Goal: Task Accomplishment & Management: Manage account settings

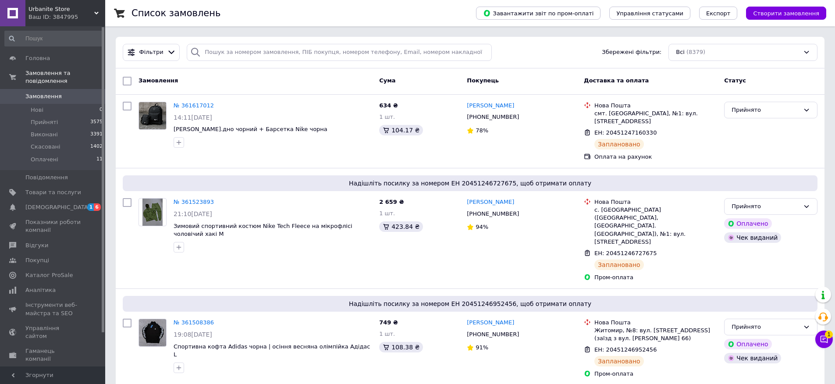
click at [831, 344] on div "Чат з покупцем 1" at bounding box center [825, 340] width 18 height 18
click at [831, 343] on button "Чат з покупцем 1" at bounding box center [825, 340] width 18 height 18
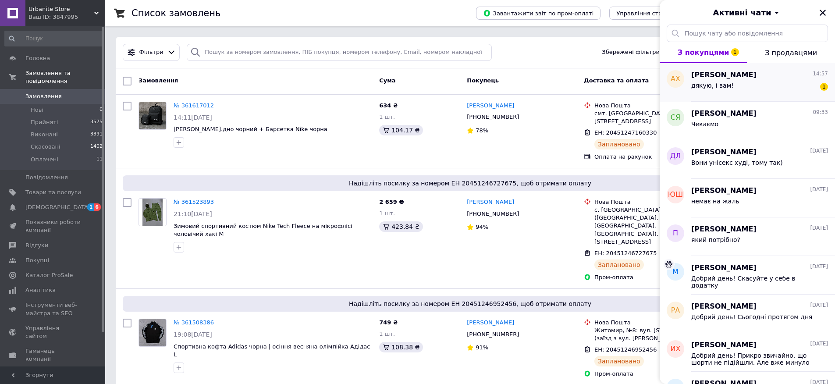
click at [751, 83] on div "дякую, і вам! 1" at bounding box center [760, 87] width 137 height 14
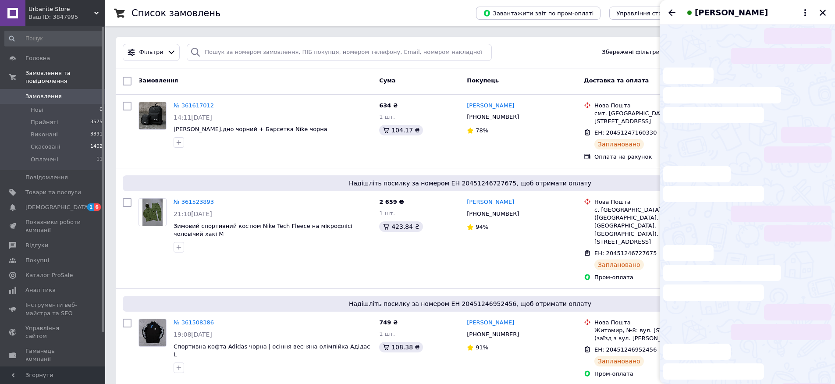
scroll to position [360, 0]
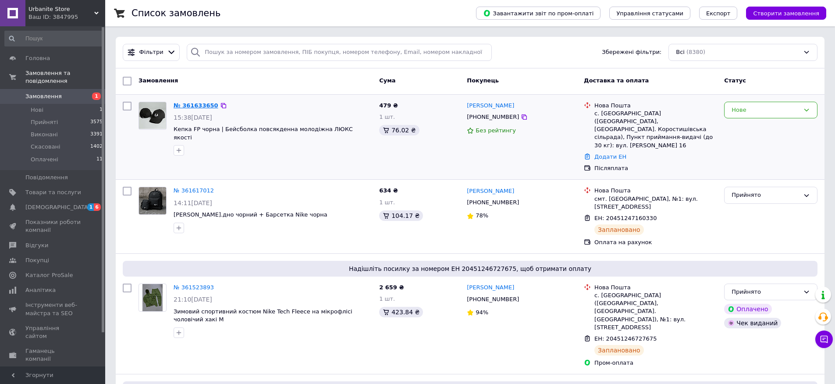
click at [186, 107] on link "№ 361633650" at bounding box center [196, 105] width 45 height 7
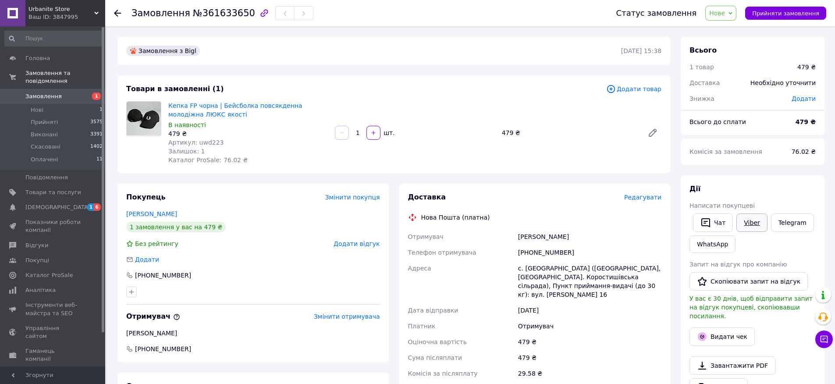
click at [742, 226] on link "Viber" at bounding box center [752, 223] width 31 height 18
click at [801, 8] on button "Прийняти замовлення" at bounding box center [785, 13] width 81 height 13
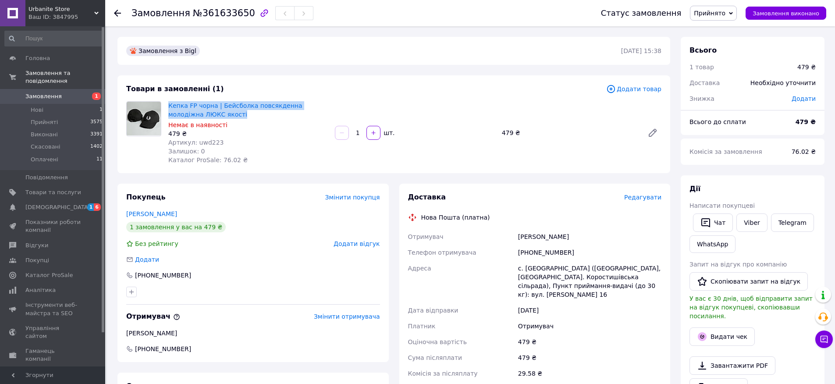
drag, startPoint x: 255, startPoint y: 117, endPoint x: 186, endPoint y: 100, distance: 70.3
click at [186, 100] on div "Кепка FP чорна | Бейсболка повсякденна молодіжна ЛЮКС якості Немає в наявності …" at bounding box center [248, 133] width 167 height 67
click at [548, 234] on div "Влад Влад" at bounding box center [590, 237] width 147 height 16
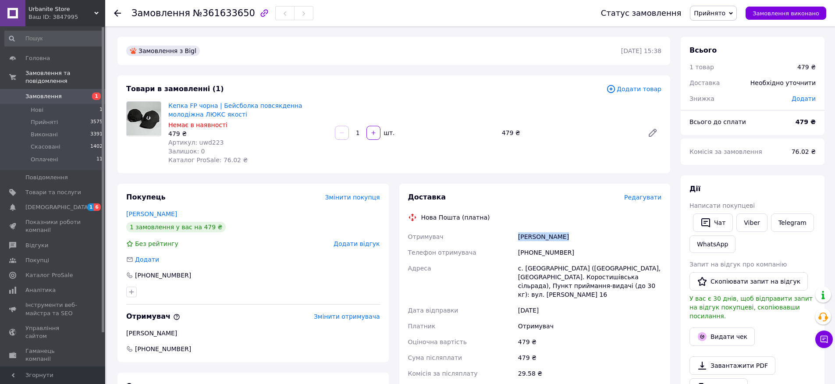
copy div "Влад Влад"
click at [76, 91] on link "Замовлення 1" at bounding box center [54, 96] width 108 height 15
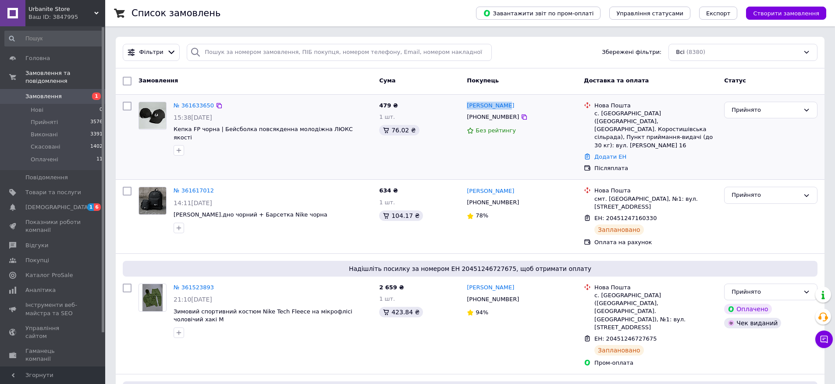
drag, startPoint x: 514, startPoint y: 103, endPoint x: 468, endPoint y: 99, distance: 46.2
click at [468, 99] on div "Влад Бортнік +380933113073 Без рейтингу" at bounding box center [522, 137] width 117 height 78
copy link "Влад Бортнік"
click at [521, 119] on icon at bounding box center [524, 117] width 7 height 7
click at [623, 153] on div "Додати ЕН" at bounding box center [656, 157] width 126 height 12
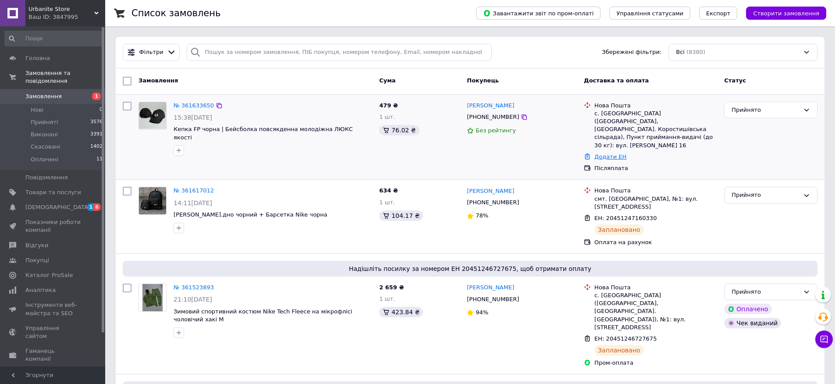
click at [608, 153] on link "Додати ЕН" at bounding box center [611, 156] width 32 height 7
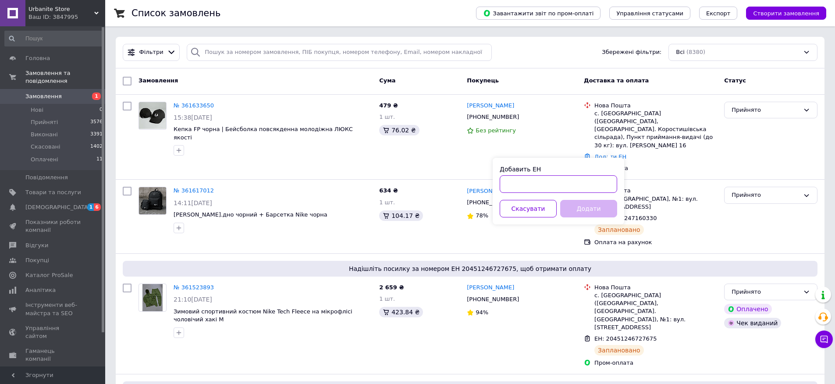
click at [582, 180] on input "Добавить ЕН" at bounding box center [559, 184] width 118 height 18
paste input "20451247282642"
type input "20451247282642"
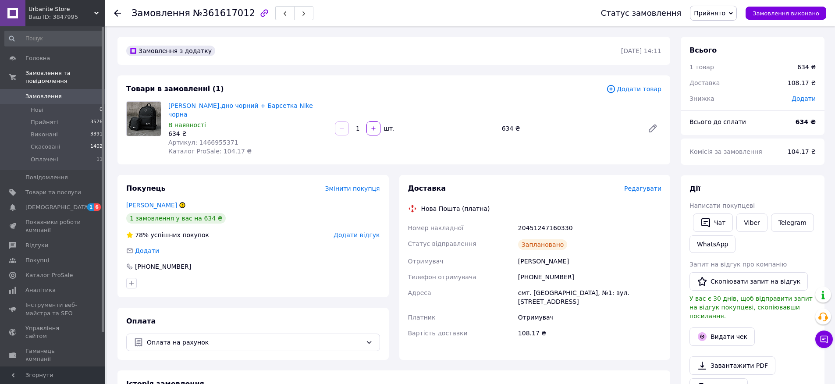
click at [655, 189] on div "Доставка Редагувати Нова Пошта (платна) Номер накладної 20451247160330 Статус в…" at bounding box center [535, 266] width 254 height 164
click at [647, 185] on span "Редагувати" at bounding box center [642, 188] width 37 height 7
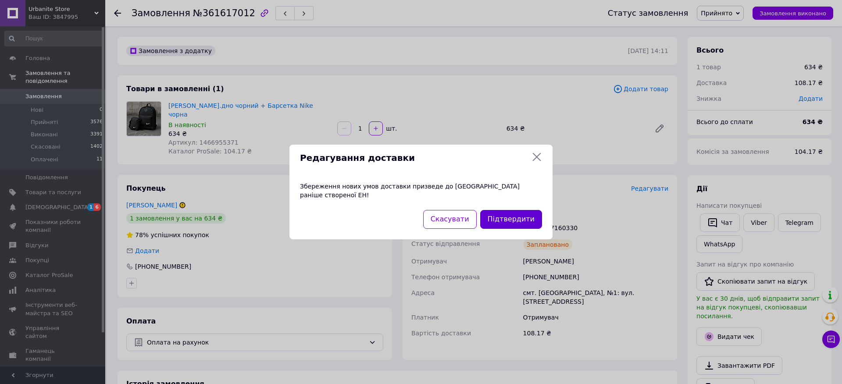
click at [512, 214] on button "Підтвердити" at bounding box center [511, 219] width 62 height 19
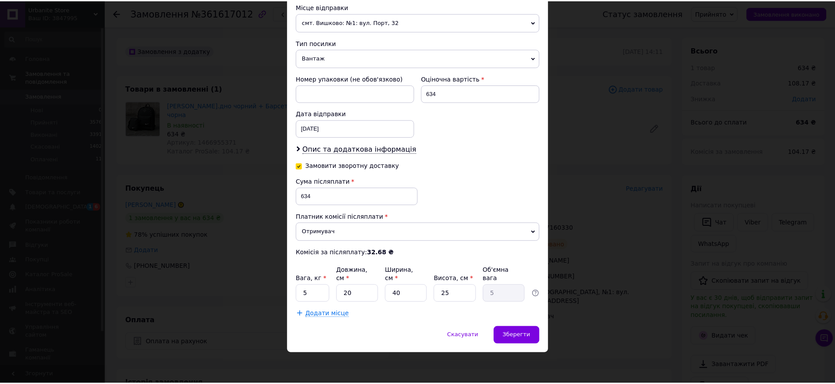
scroll to position [310, 0]
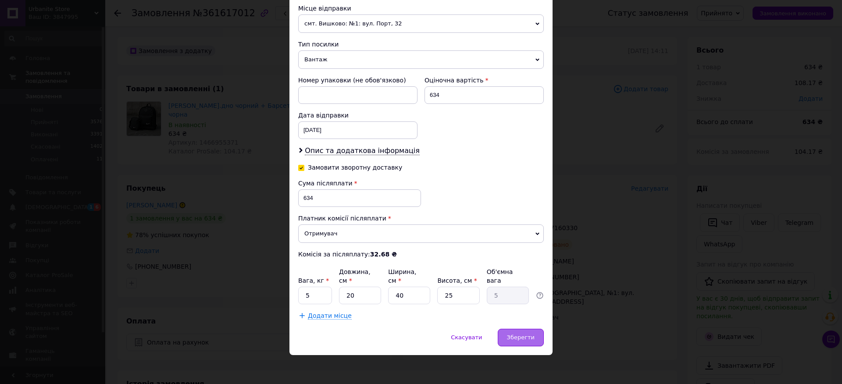
click at [509, 341] on div "Зберегти" at bounding box center [521, 338] width 46 height 18
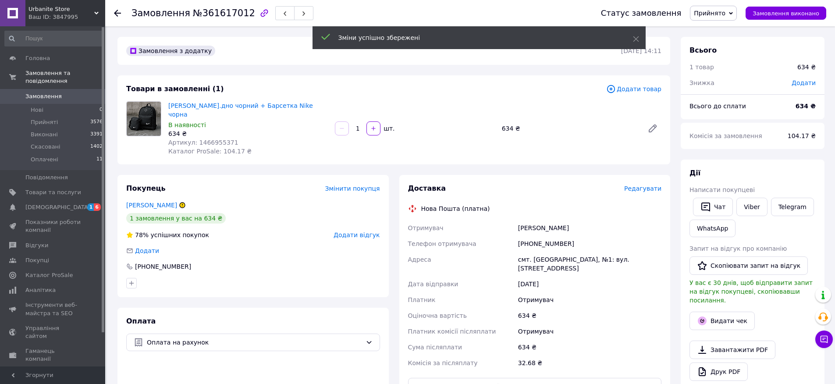
click at [737, 24] on div "Статус замовлення Прийнято Виконано Скасовано Оплачено Замовлення виконано" at bounding box center [705, 13] width 243 height 26
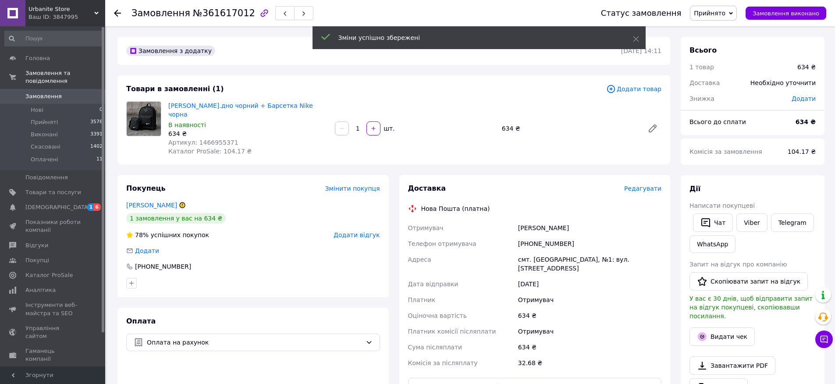
click at [725, 19] on span "Прийнято" at bounding box center [713, 13] width 47 height 15
click at [714, 39] on li "Скасовано" at bounding box center [714, 43] width 46 height 13
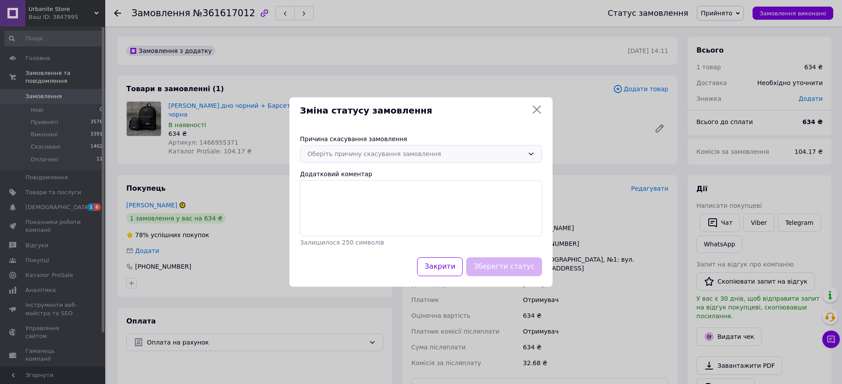
click at [437, 145] on div "Оберіть причину скасування замовлення" at bounding box center [421, 154] width 242 height 18
click at [437, 225] on li "На прохання покупця" at bounding box center [420, 222] width 241 height 17
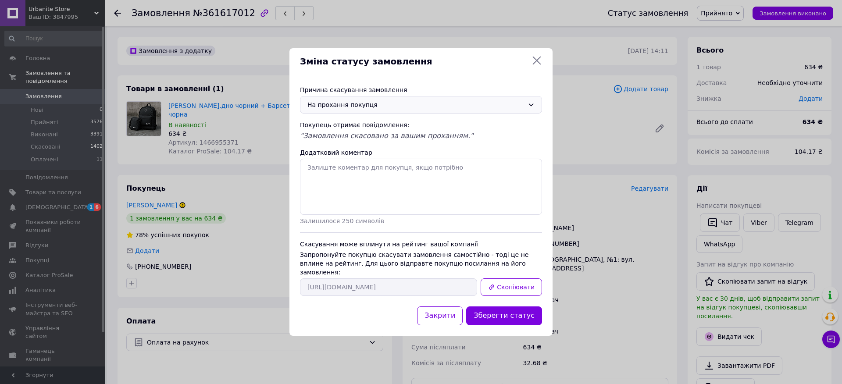
click at [502, 269] on div "Запропонуйте покупцю скасувати замовлення самостійно - тоді це не вплине на рей…" at bounding box center [421, 263] width 242 height 26
click at [503, 278] on button "Скопіювати" at bounding box center [511, 287] width 61 height 18
click at [461, 313] on button "Закрити" at bounding box center [440, 316] width 46 height 19
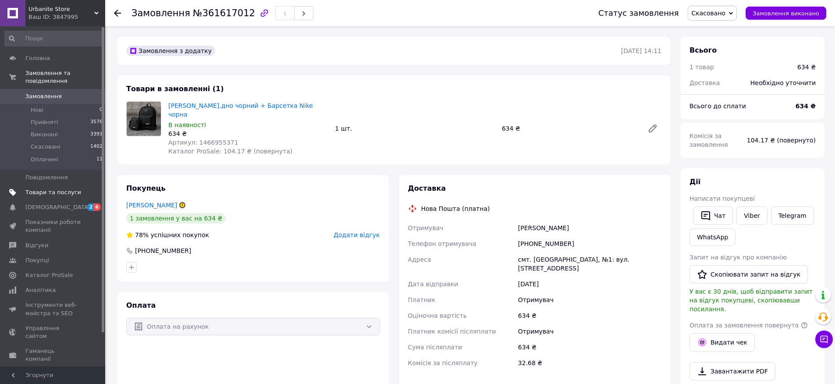
click at [65, 194] on span "Товари та послуги" at bounding box center [53, 193] width 56 height 8
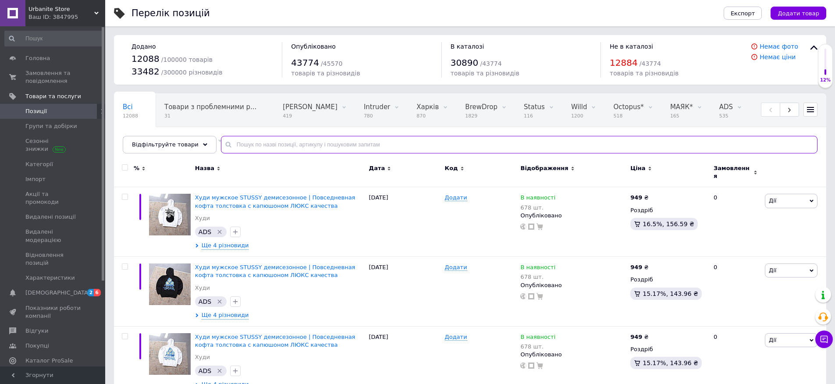
click at [278, 139] on input "text" at bounding box center [519, 145] width 597 height 18
paste input "A0111"
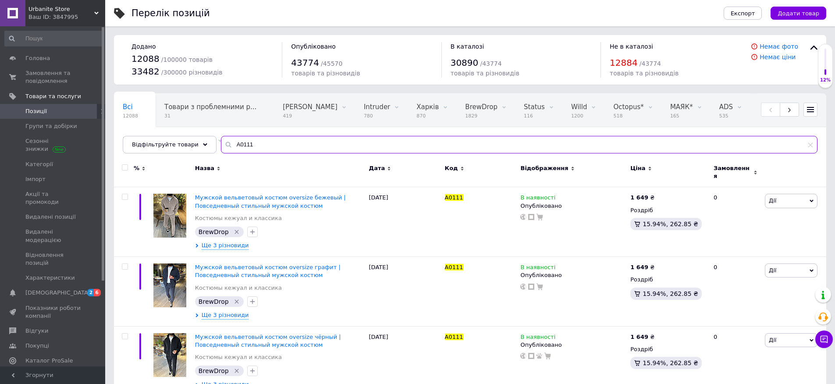
type input "A0111"
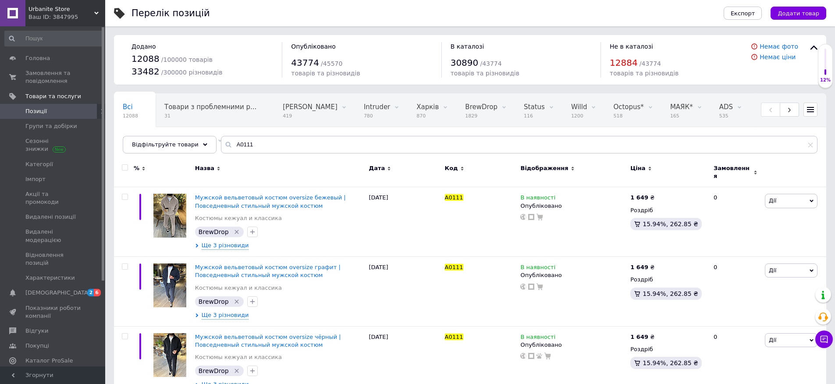
click at [128, 169] on span at bounding box center [125, 167] width 6 height 6
click at [128, 169] on input "checkbox" at bounding box center [125, 168] width 6 height 6
checkbox input "true"
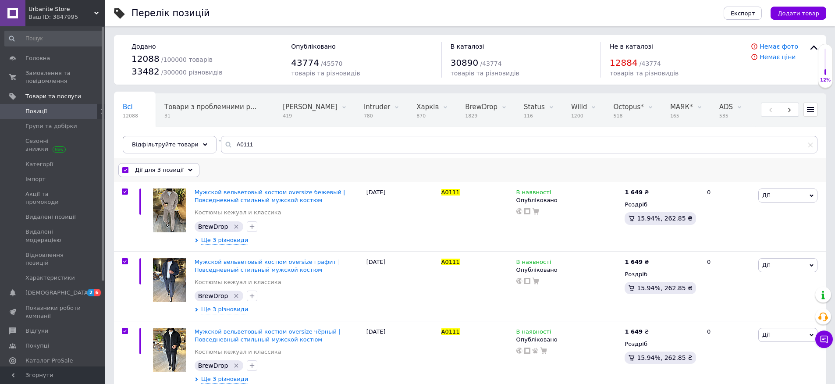
click at [146, 167] on span "Дії для 3 позиції" at bounding box center [159, 170] width 49 height 8
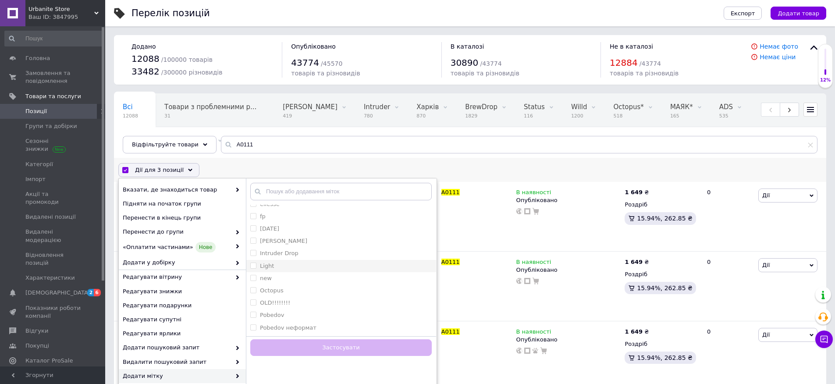
scroll to position [216, 0]
click at [319, 282] on div "new" at bounding box center [341, 279] width 182 height 8
checkbox input "true"
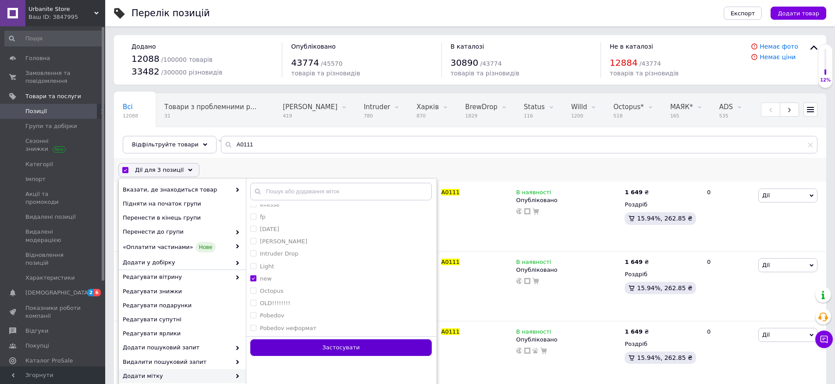
click at [342, 345] on button "Застосувати" at bounding box center [341, 347] width 182 height 17
checkbox input "false"
